Goal: Navigation & Orientation: Find specific page/section

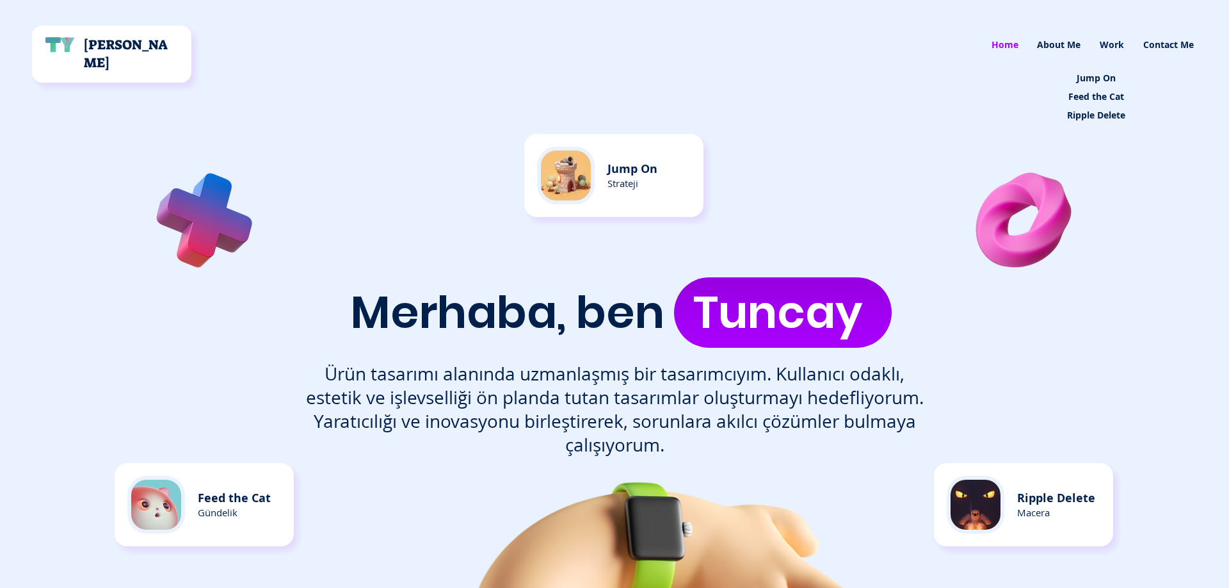
click at [1113, 47] on p "Work" at bounding box center [1111, 45] width 37 height 38
click at [1059, 45] on p "About Me" at bounding box center [1058, 45] width 56 height 38
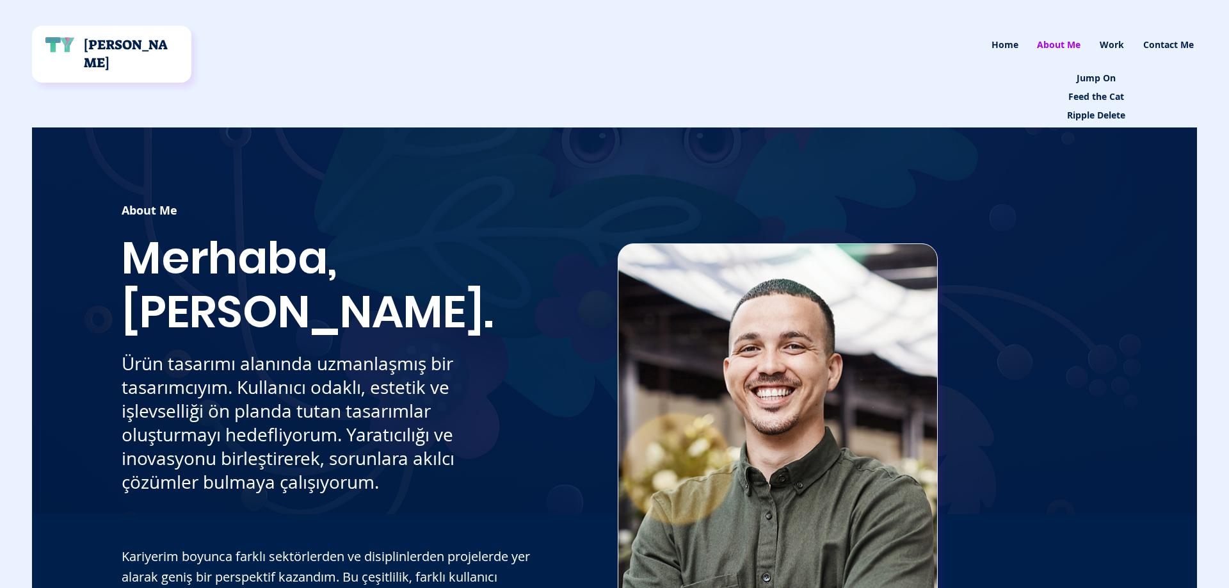
click at [1111, 43] on p "Work" at bounding box center [1111, 45] width 37 height 38
click at [1105, 78] on p "Jump On" at bounding box center [1096, 77] width 48 height 19
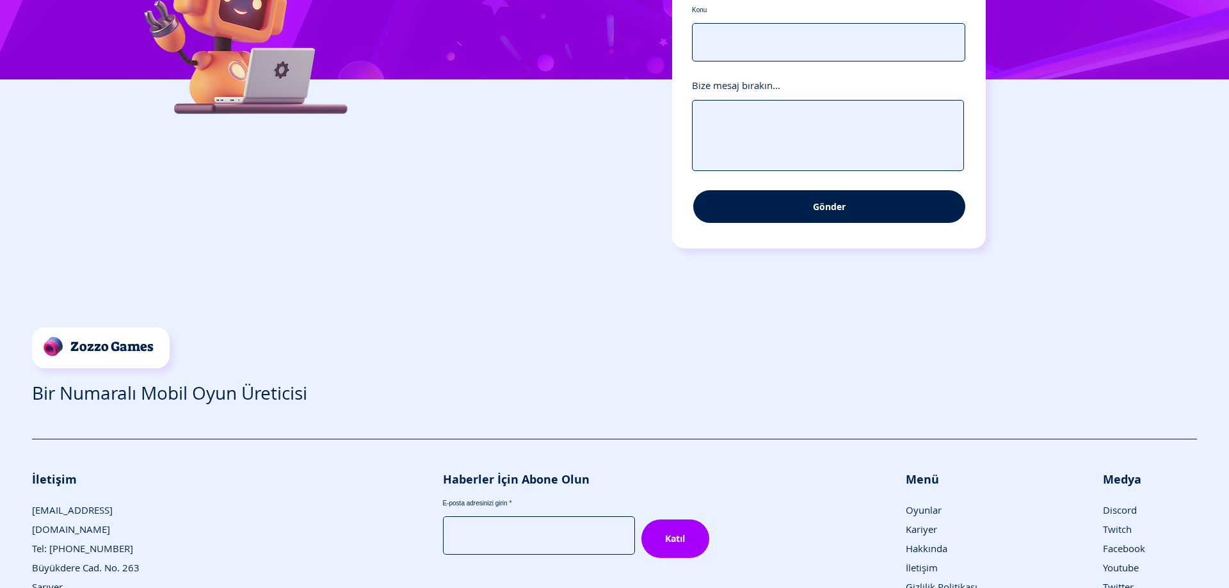
scroll to position [3972, 0]
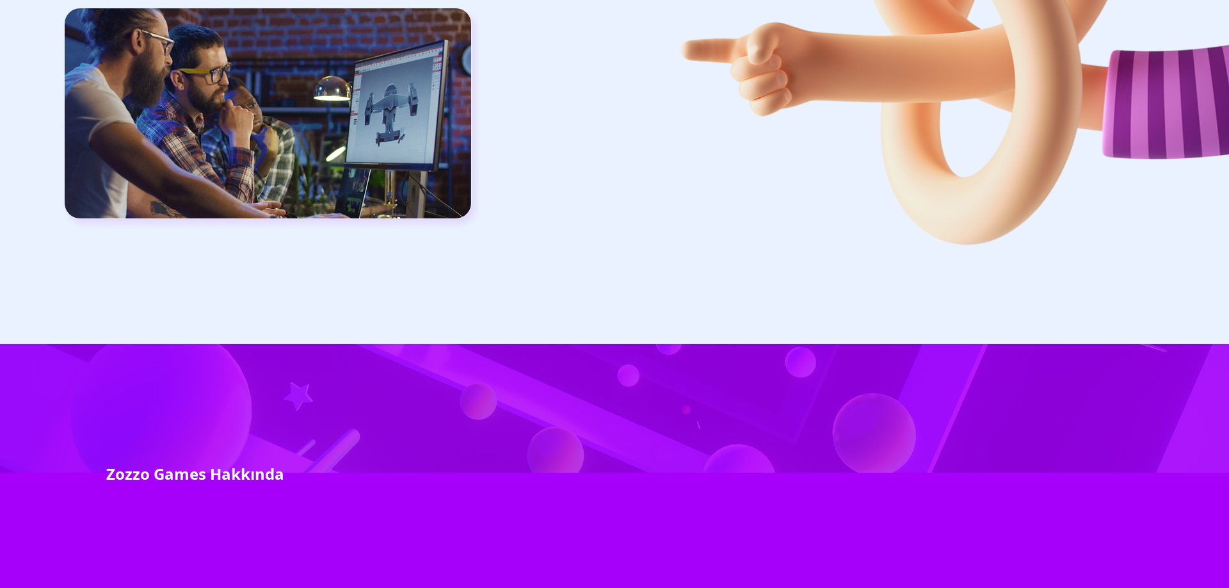
scroll to position [2995, 0]
